Goal: Find specific page/section: Find specific page/section

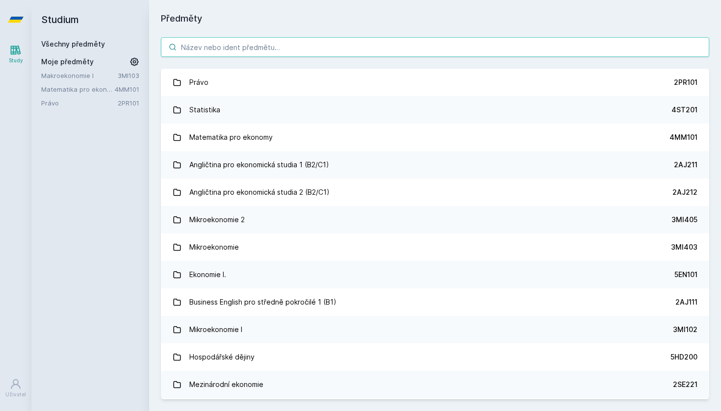
click at [195, 51] on input "search" at bounding box center [435, 47] width 549 height 20
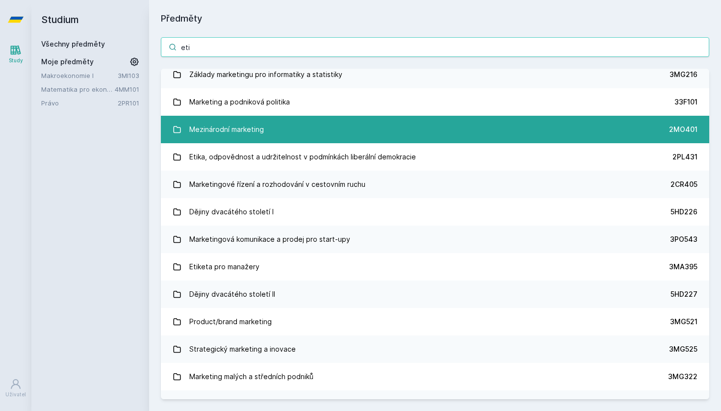
scroll to position [91, 0]
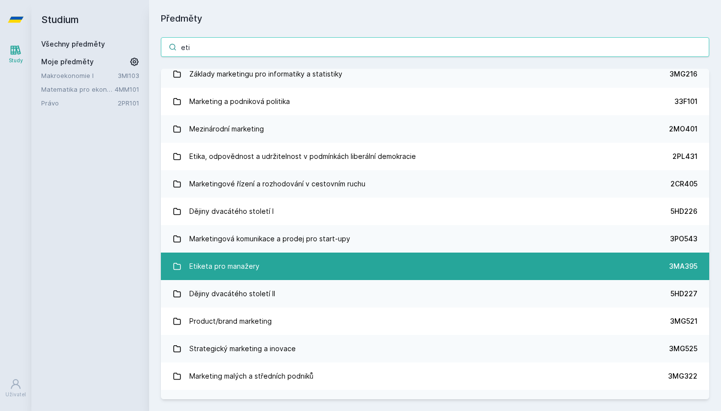
type input "eti"
click at [212, 261] on div "Etiketa pro manažery" at bounding box center [224, 267] width 70 height 20
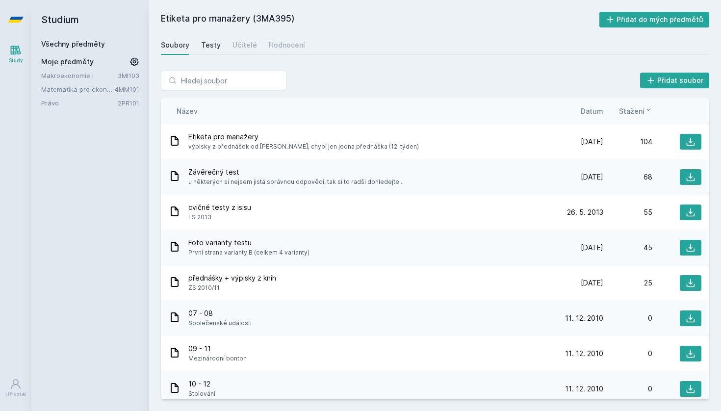
click at [212, 47] on div "Testy" at bounding box center [211, 45] width 20 height 10
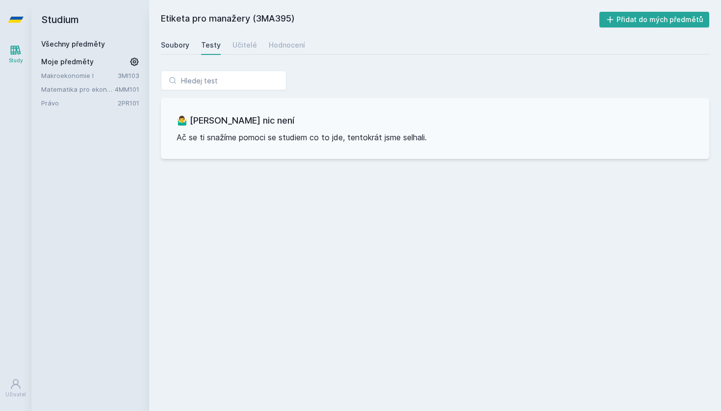
click at [174, 46] on div "Soubory" at bounding box center [175, 45] width 28 height 10
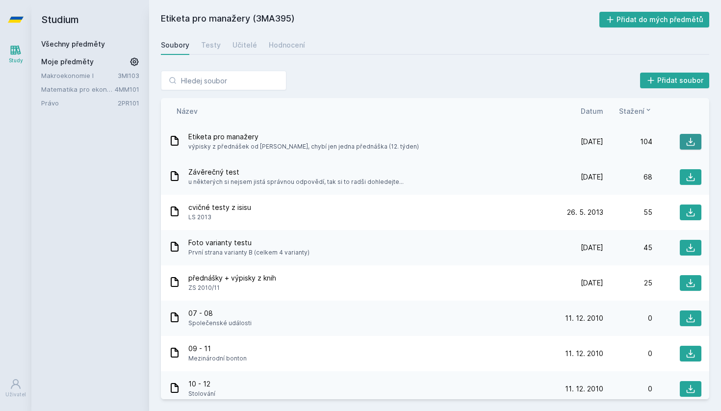
click at [688, 141] on icon at bounding box center [691, 142] width 10 height 10
